Goal: Task Accomplishment & Management: Manage account settings

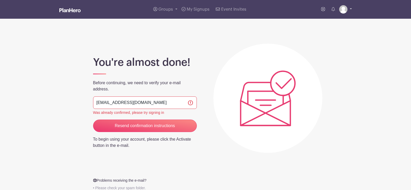
click at [344, 10] on img at bounding box center [343, 9] width 8 height 8
click at [333, 25] on link "My account" at bounding box center [331, 21] width 41 height 8
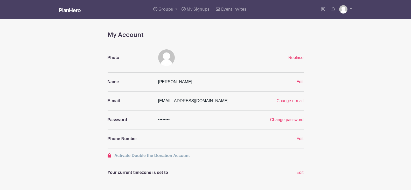
click at [296, 54] on div "Photo Replace" at bounding box center [206, 57] width 202 height 17
click at [296, 56] on span "Replace" at bounding box center [296, 57] width 15 height 4
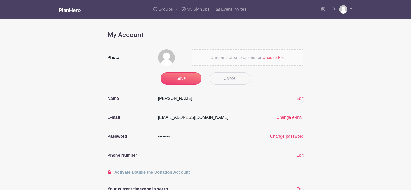
click at [269, 52] on label "Drag and drop to upload, or Choose File" at bounding box center [248, 57] width 112 height 17
click at [0, 0] on input "Drag and drop to upload, or Choose File" at bounding box center [0, 0] width 0 height 0
click at [275, 58] on span "Choose File" at bounding box center [274, 57] width 22 height 4
click at [0, 0] on input "Drag and drop to upload, or Choose File" at bounding box center [0, 0] width 0 height 0
click at [189, 80] on input "Save" at bounding box center [181, 78] width 41 height 12
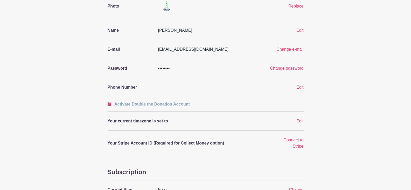
scroll to position [52, 0]
click at [297, 86] on span "Edit" at bounding box center [300, 86] width 7 height 4
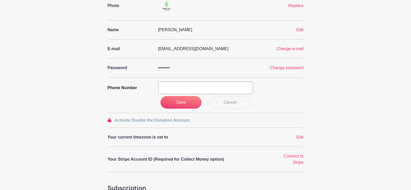
click at [222, 90] on input "text" at bounding box center [205, 87] width 95 height 12
type input "7073332403"
click at [195, 103] on input "Save" at bounding box center [181, 102] width 41 height 12
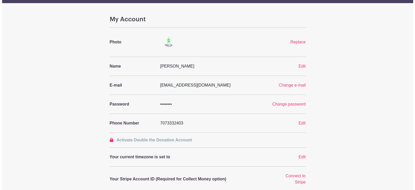
scroll to position [0, 0]
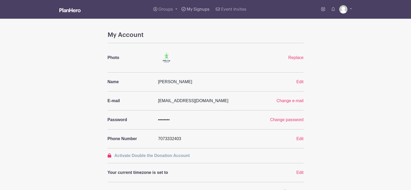
click at [200, 10] on span "My Signups" at bounding box center [198, 9] width 23 height 4
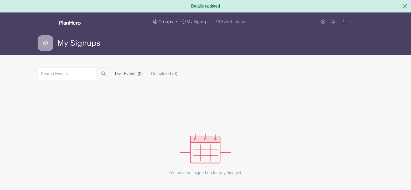
click at [166, 21] on span "Groups" at bounding box center [166, 22] width 15 height 4
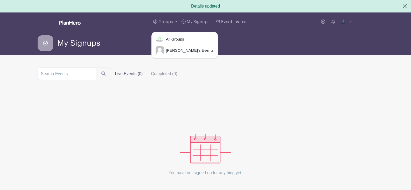
click at [239, 23] on span "Event Invites" at bounding box center [233, 22] width 25 height 4
